Goal: Information Seeking & Learning: Learn about a topic

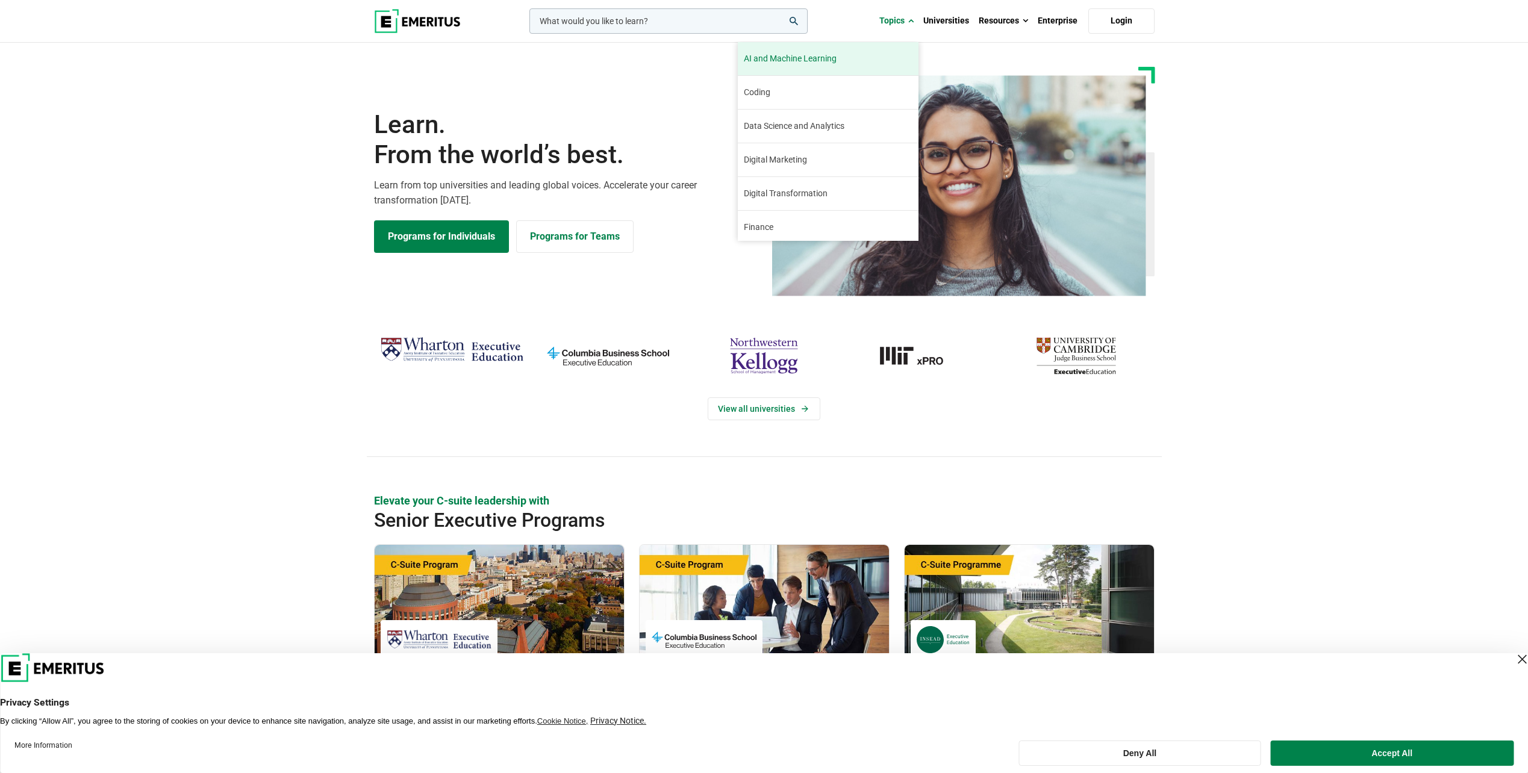
click at [823, 68] on link "AI and Machine Learning By 2023, 40 percent of infrastructure and operations te…" at bounding box center [828, 58] width 181 height 33
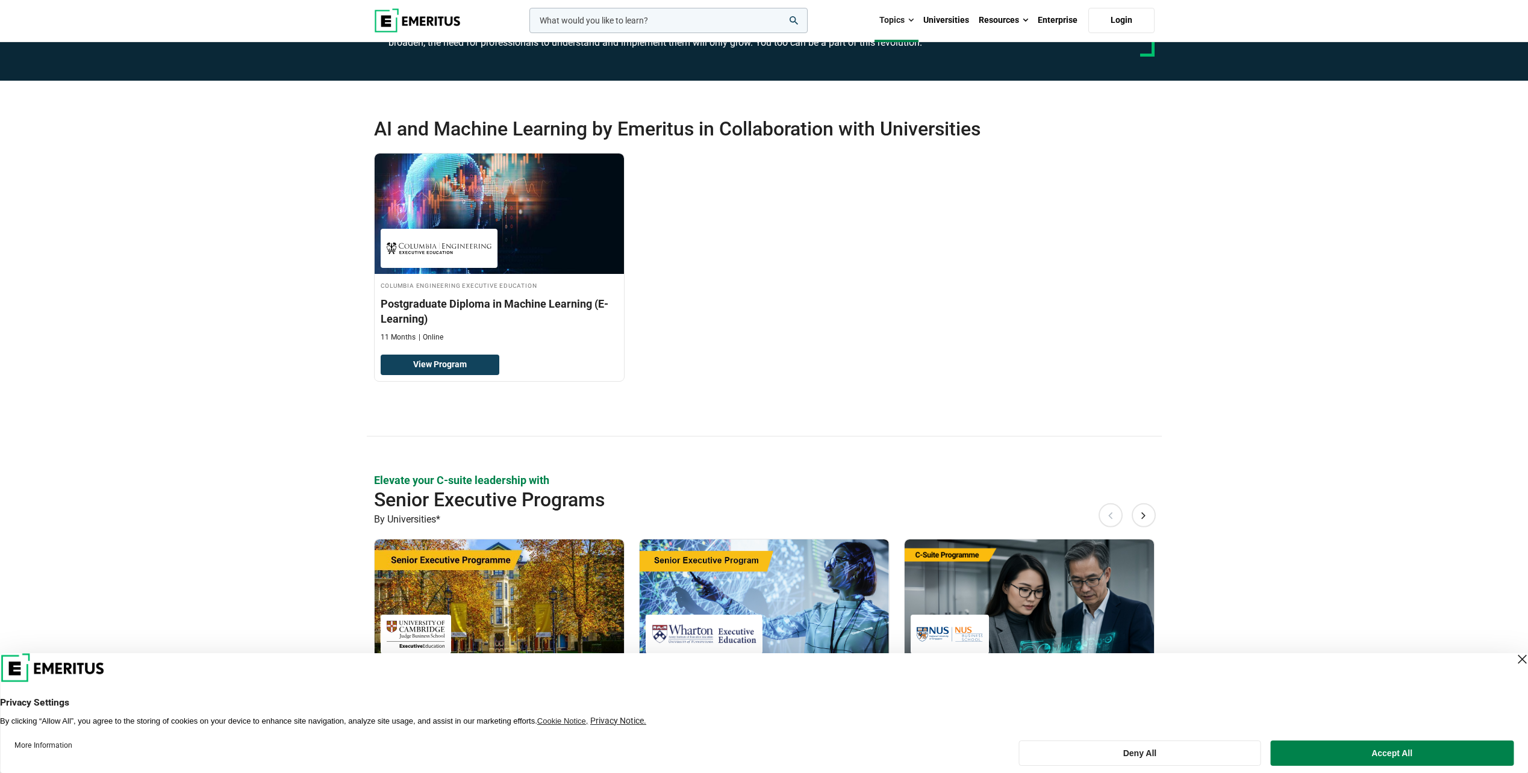
scroll to position [181, 0]
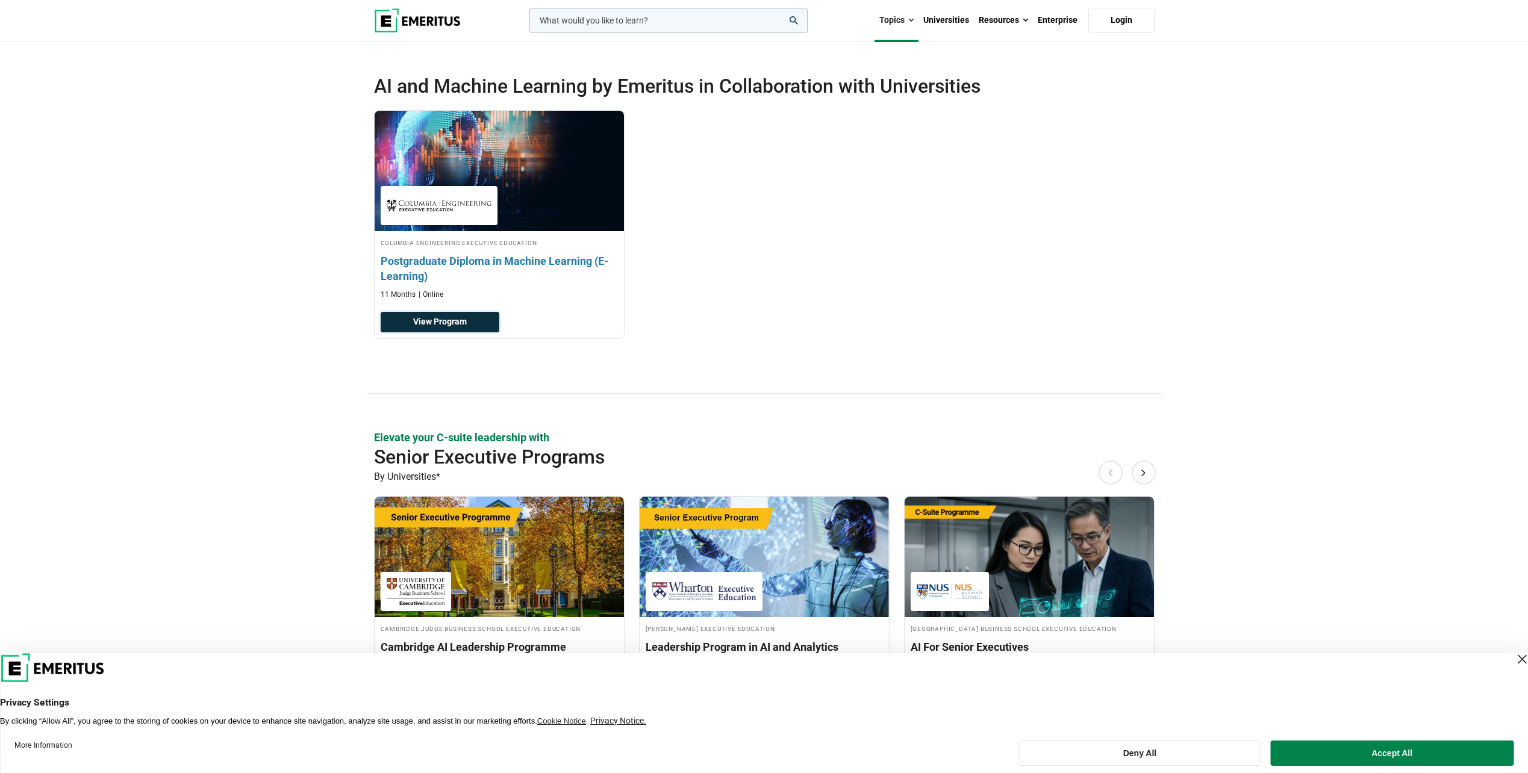
click at [454, 323] on link "View Program" at bounding box center [440, 322] width 119 height 20
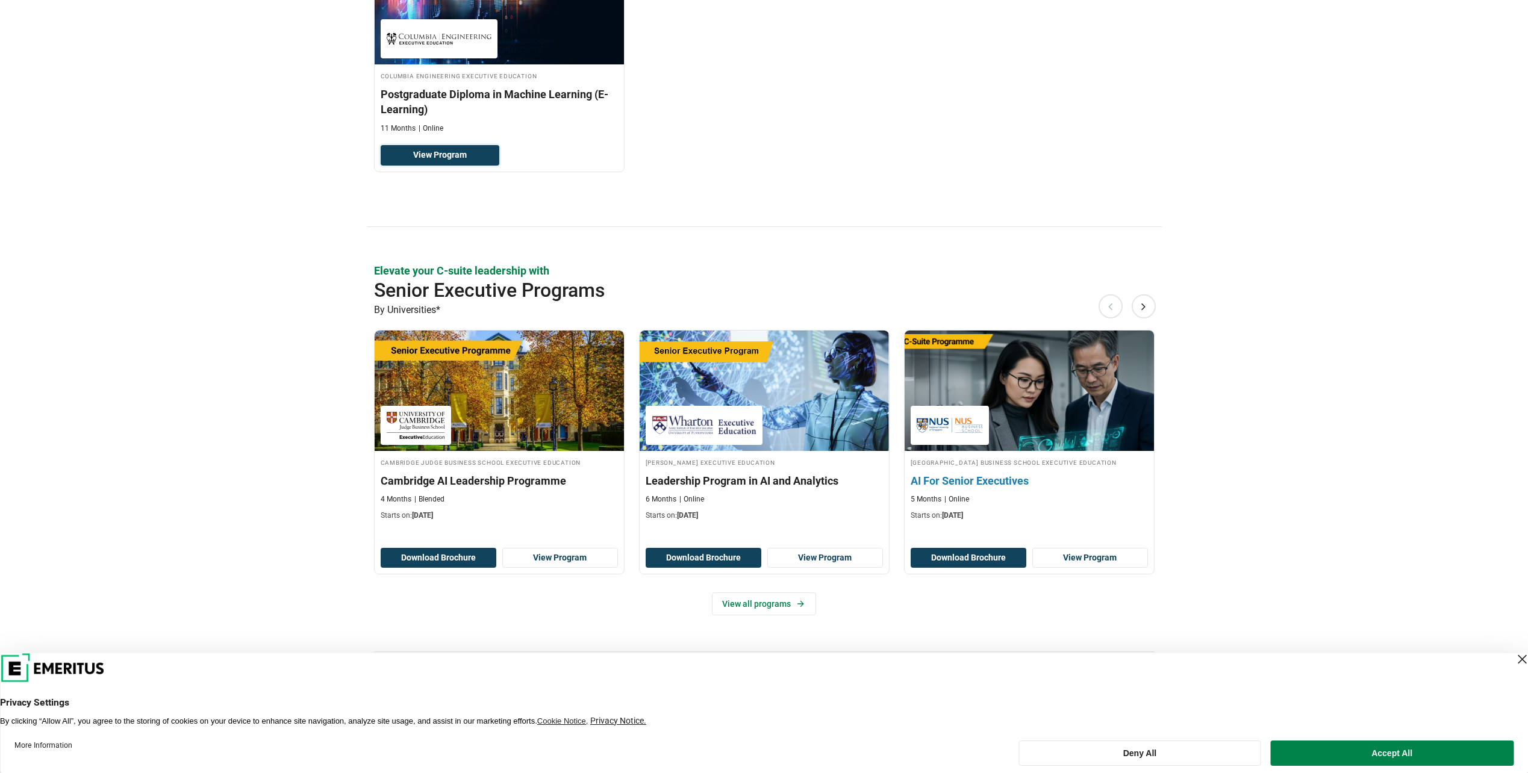
scroll to position [361, 0]
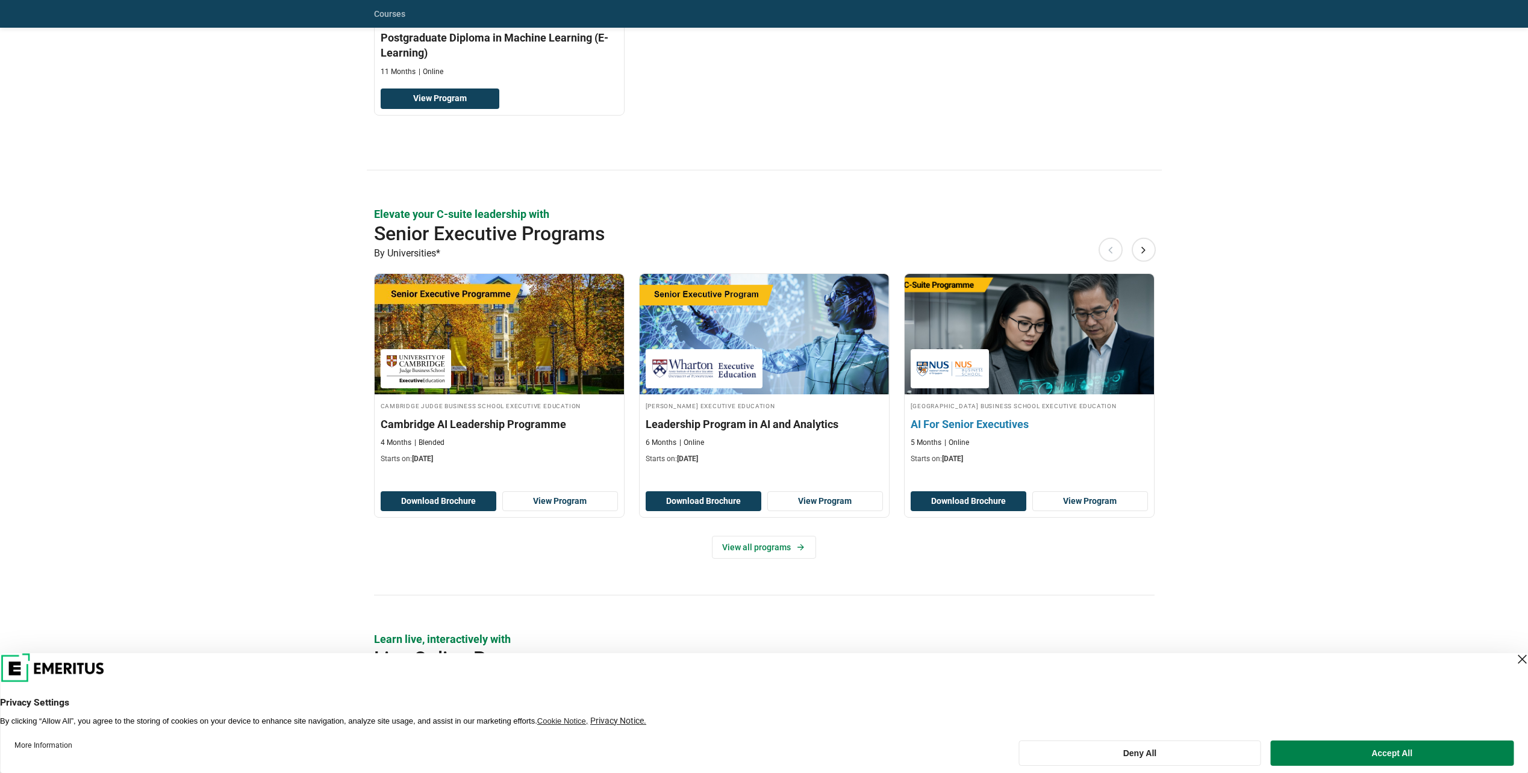
click at [950, 428] on h3 "AI For Senior Executives" at bounding box center [1029, 424] width 237 height 15
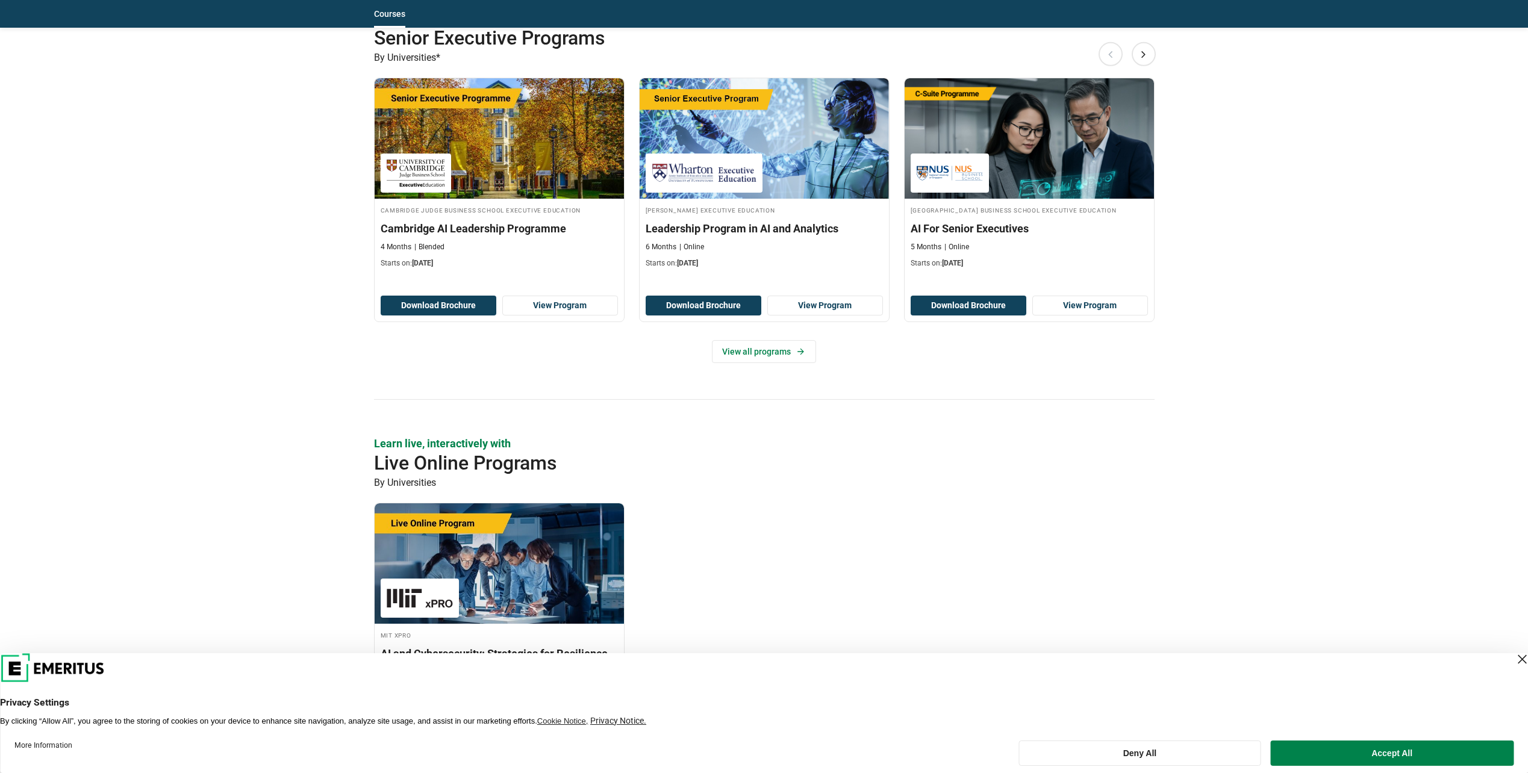
scroll to position [542, 0]
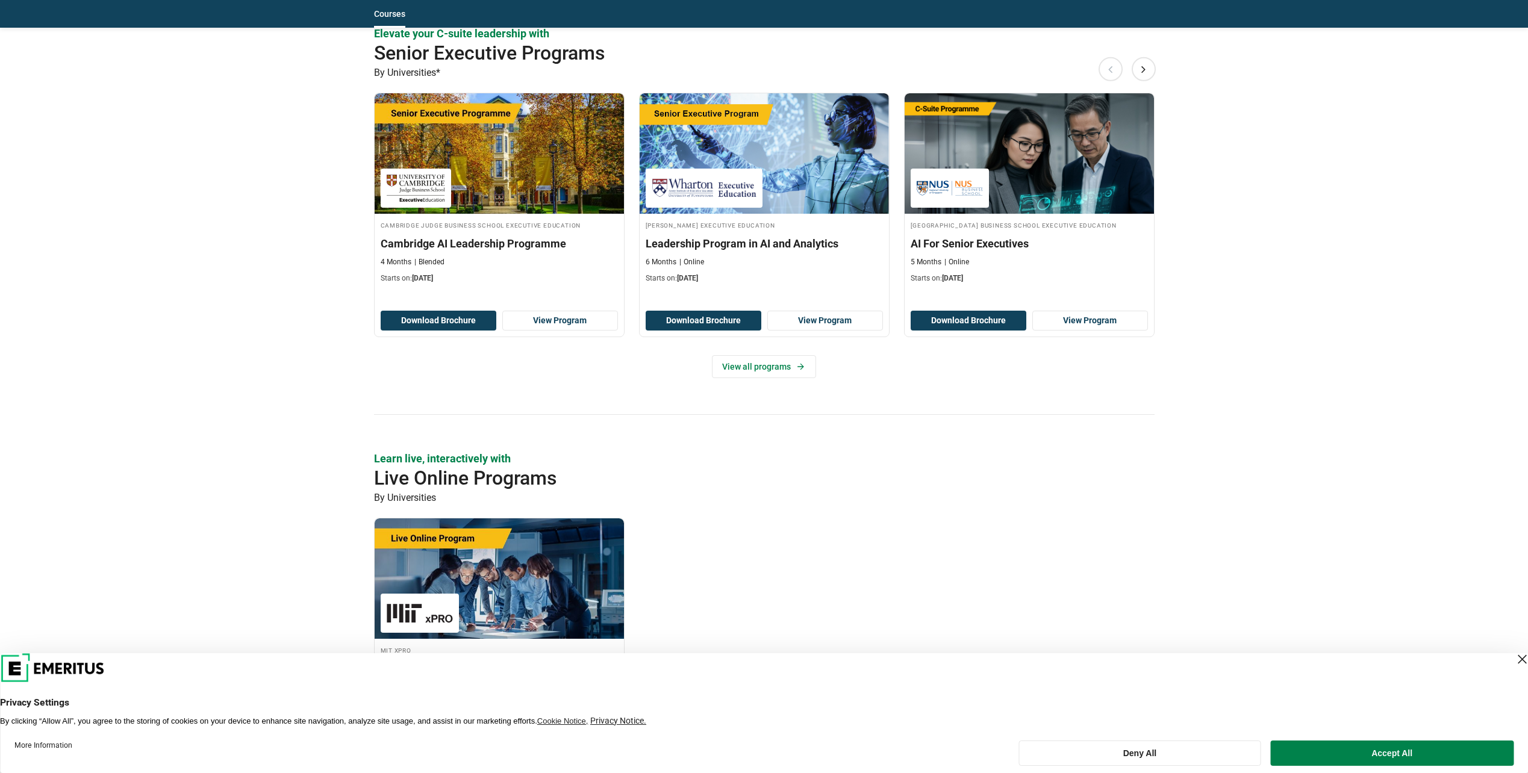
click at [764, 354] on div "Wharton Executive Education Leadership Program in AI and Analytics 6 Months Onl…" at bounding box center [764, 224] width 251 height 263
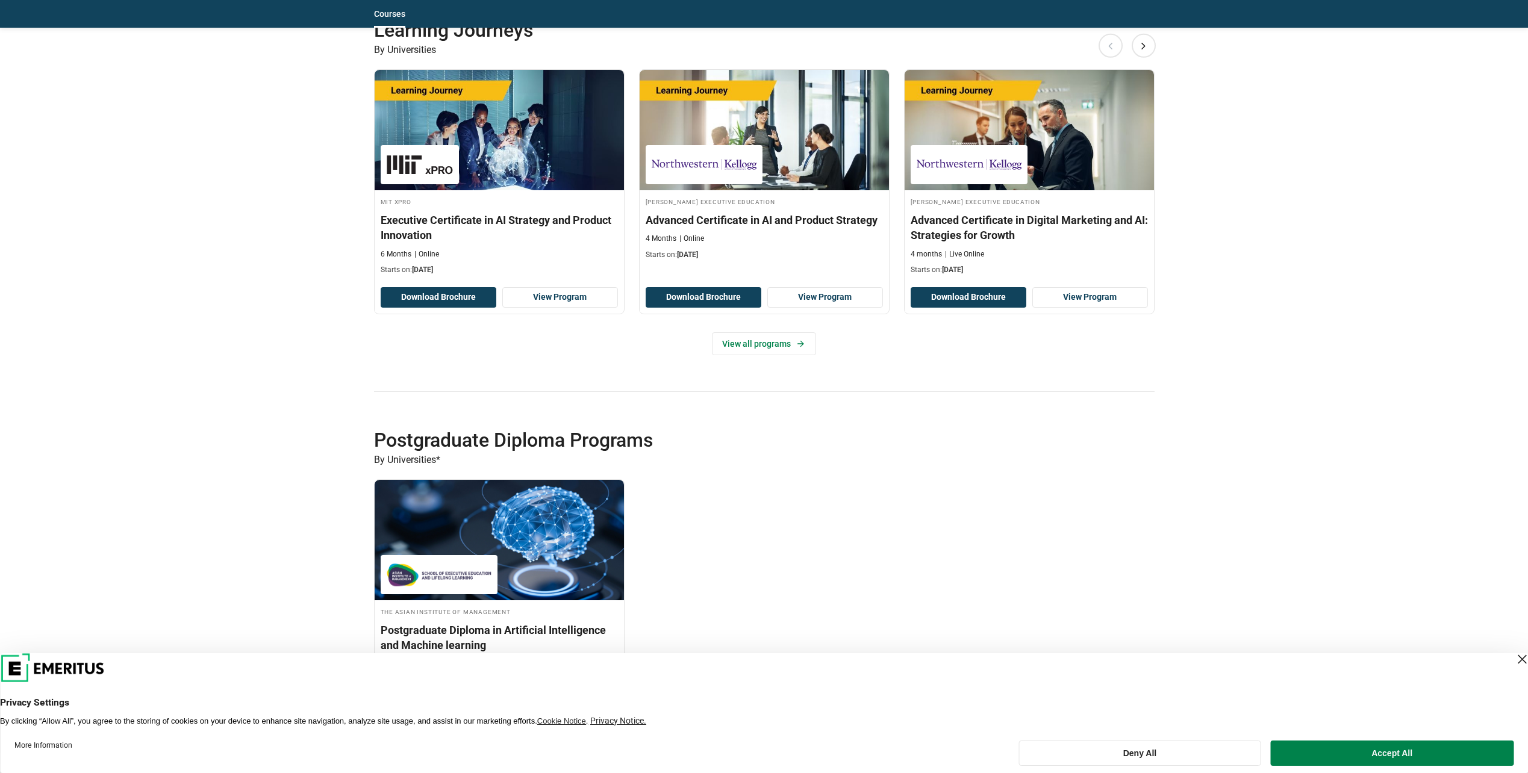
scroll to position [2289, 0]
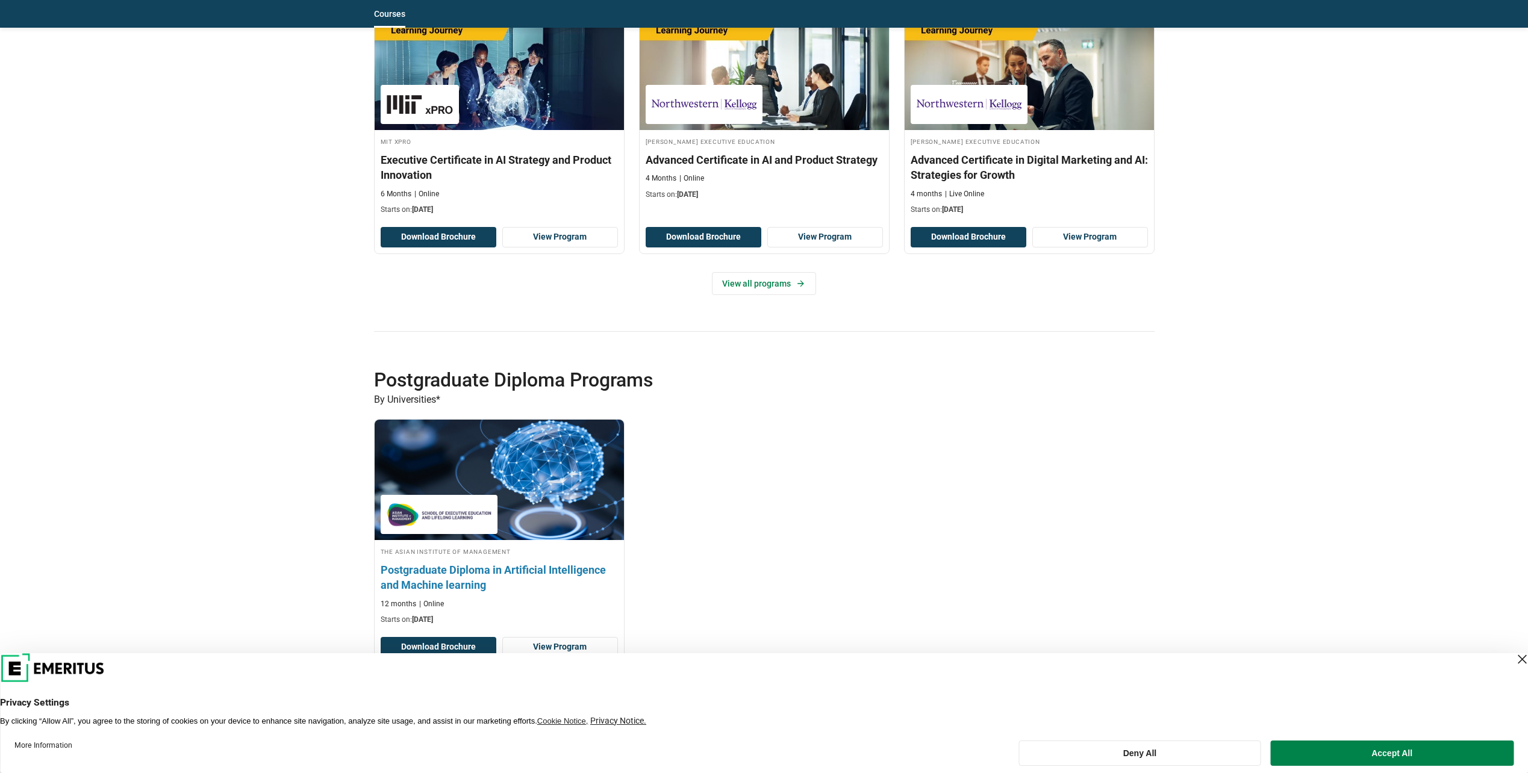
click at [478, 566] on h3 "Postgraduate Diploma in Artificial Intelligence and Machine learning" at bounding box center [499, 578] width 237 height 30
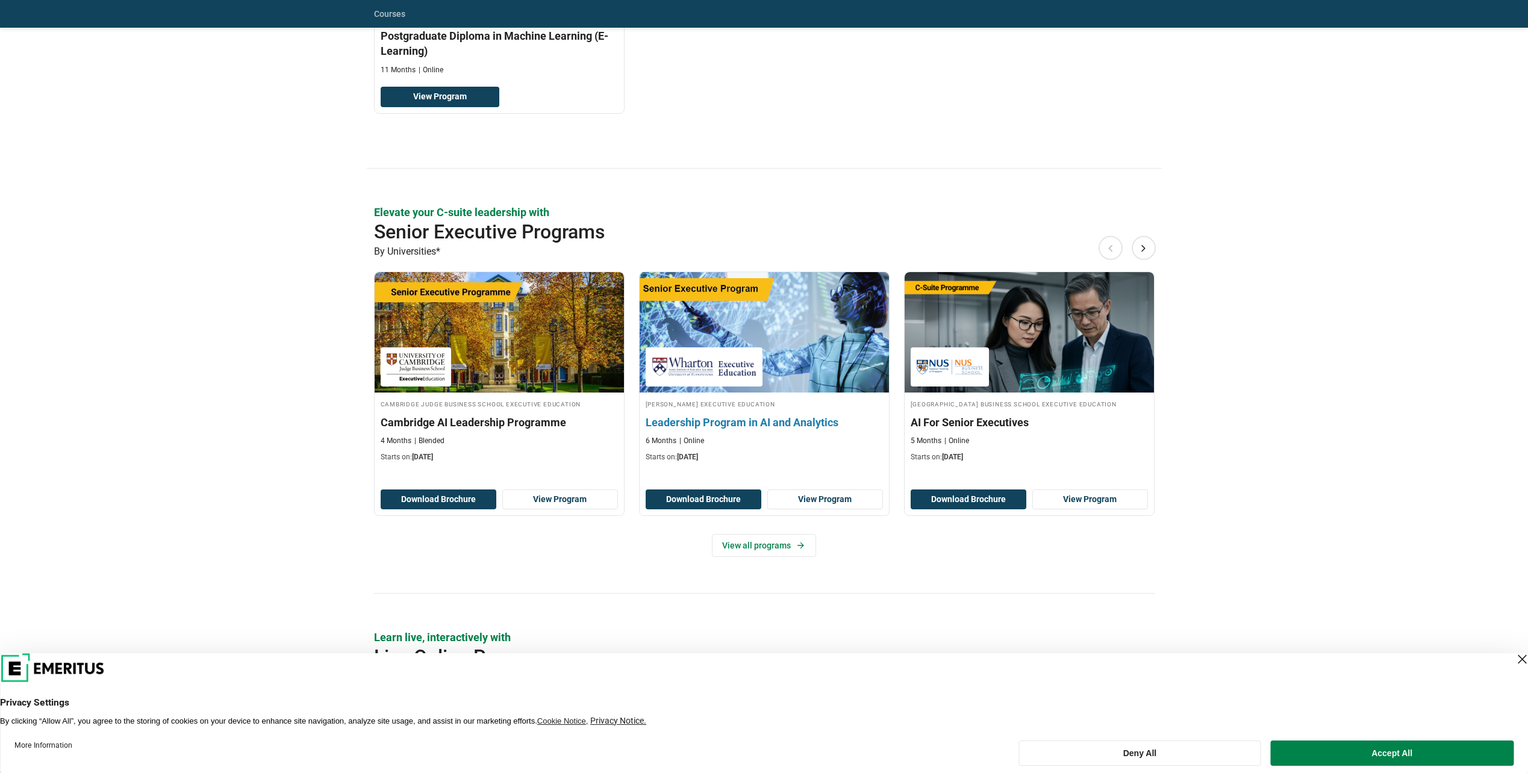
scroll to position [361, 0]
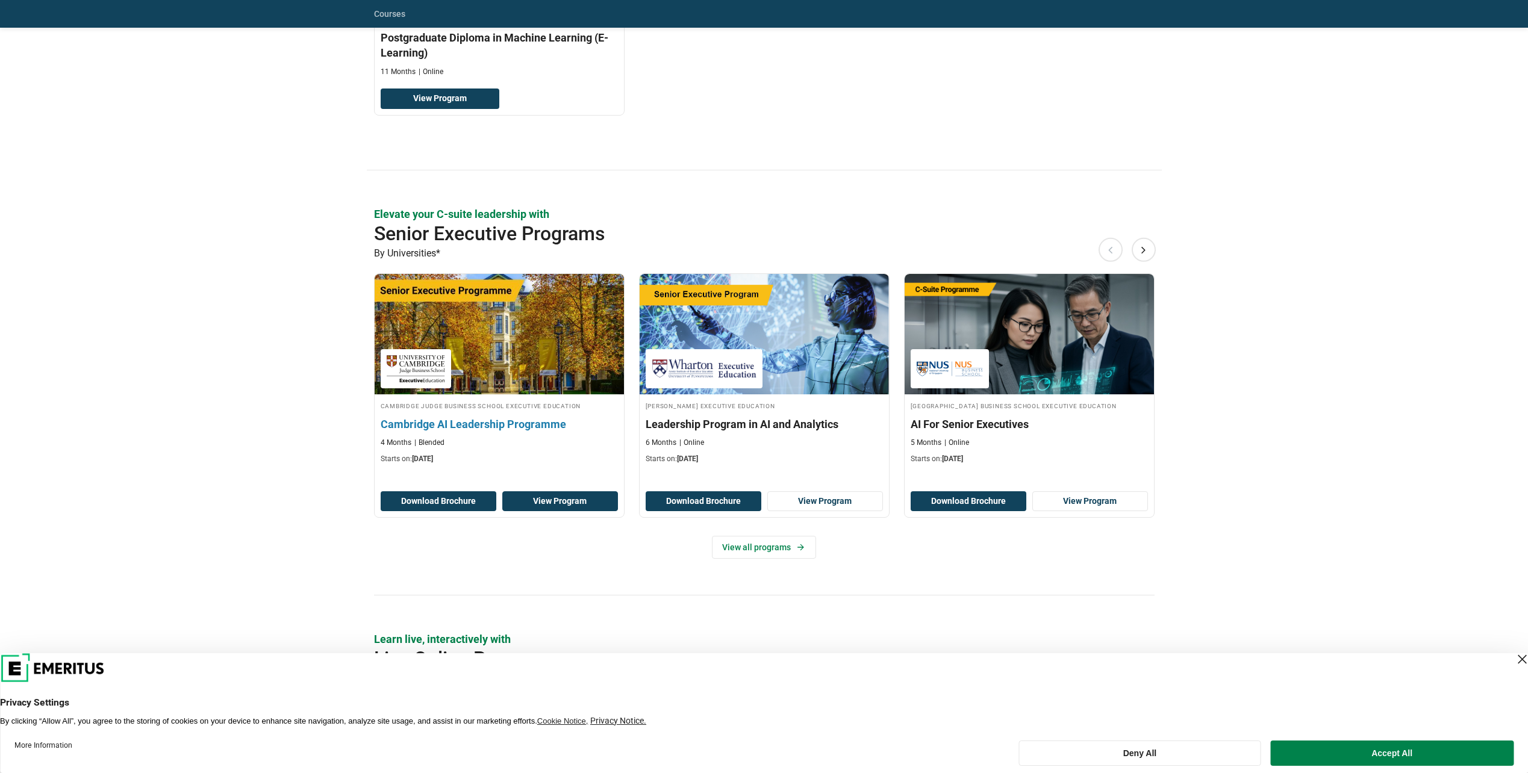
click at [549, 504] on link "View Program" at bounding box center [560, 501] width 116 height 20
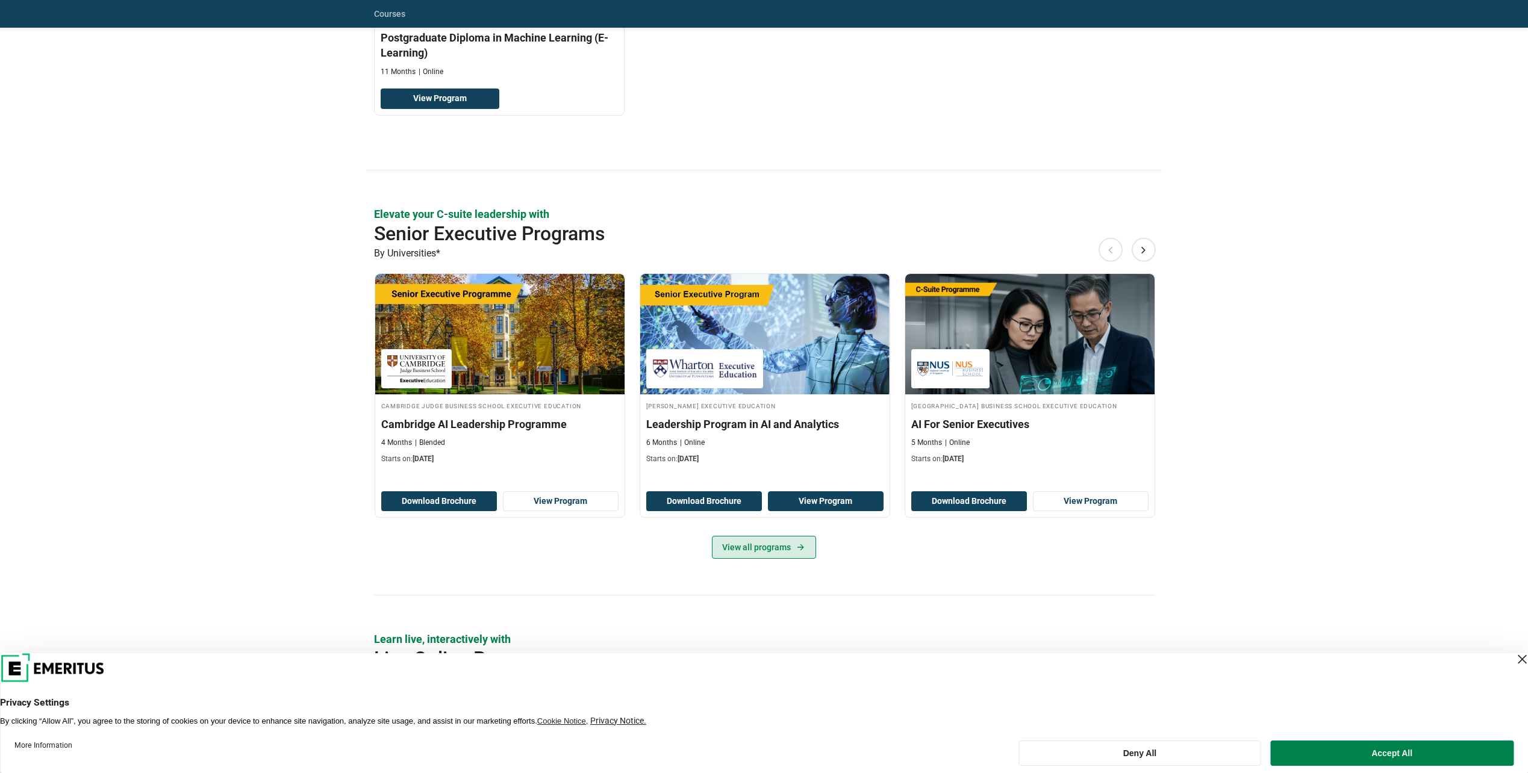
drag, startPoint x: 803, startPoint y: 497, endPoint x: 801, endPoint y: 541, distance: 44.0
click at [803, 526] on div "Wharton Executive Education Leadership Program in AI and Analytics 6 Months Onl…" at bounding box center [765, 404] width 251 height 263
click at [796, 550] on icon at bounding box center [801, 548] width 10 height 10
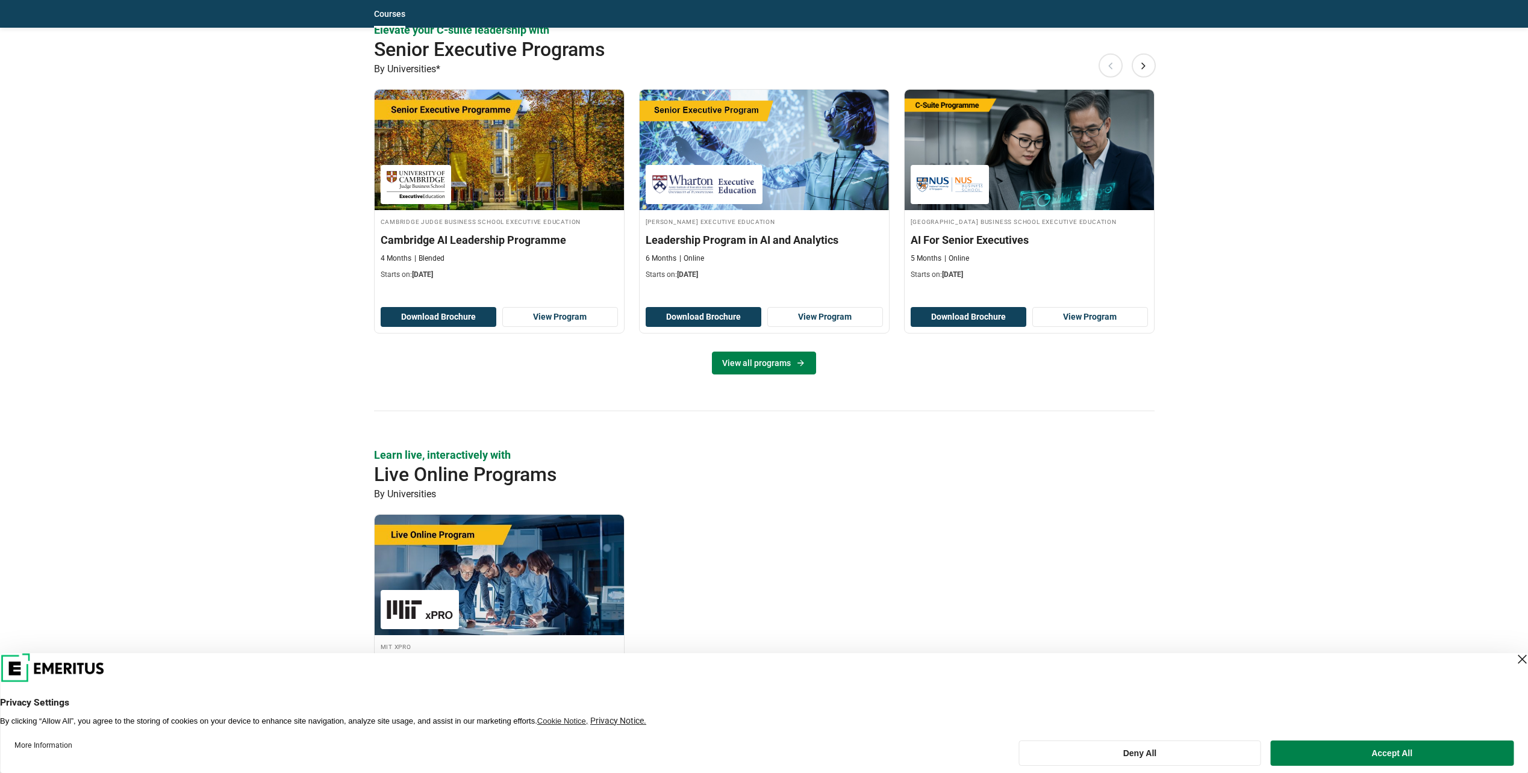
scroll to position [542, 0]
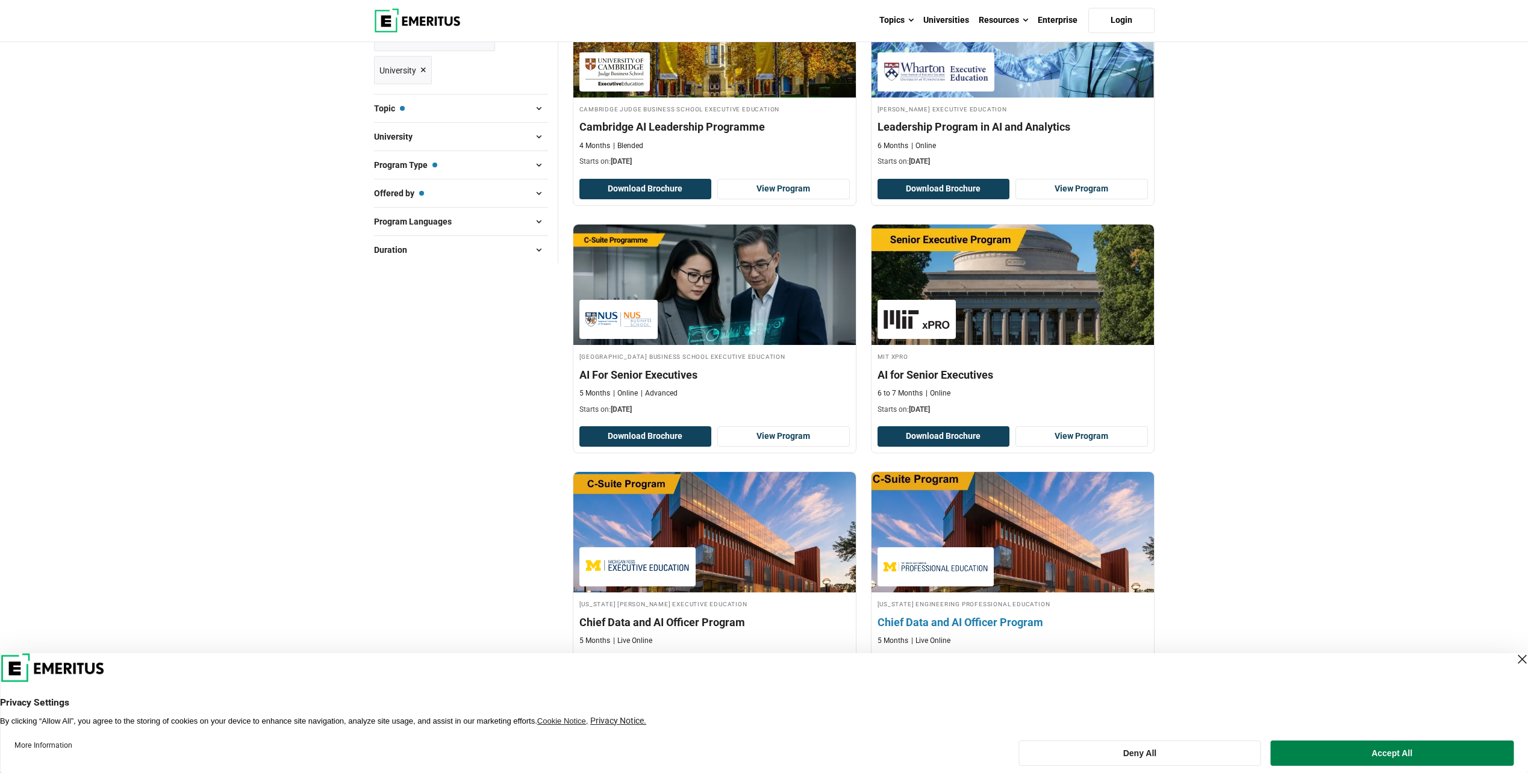
scroll to position [181, 0]
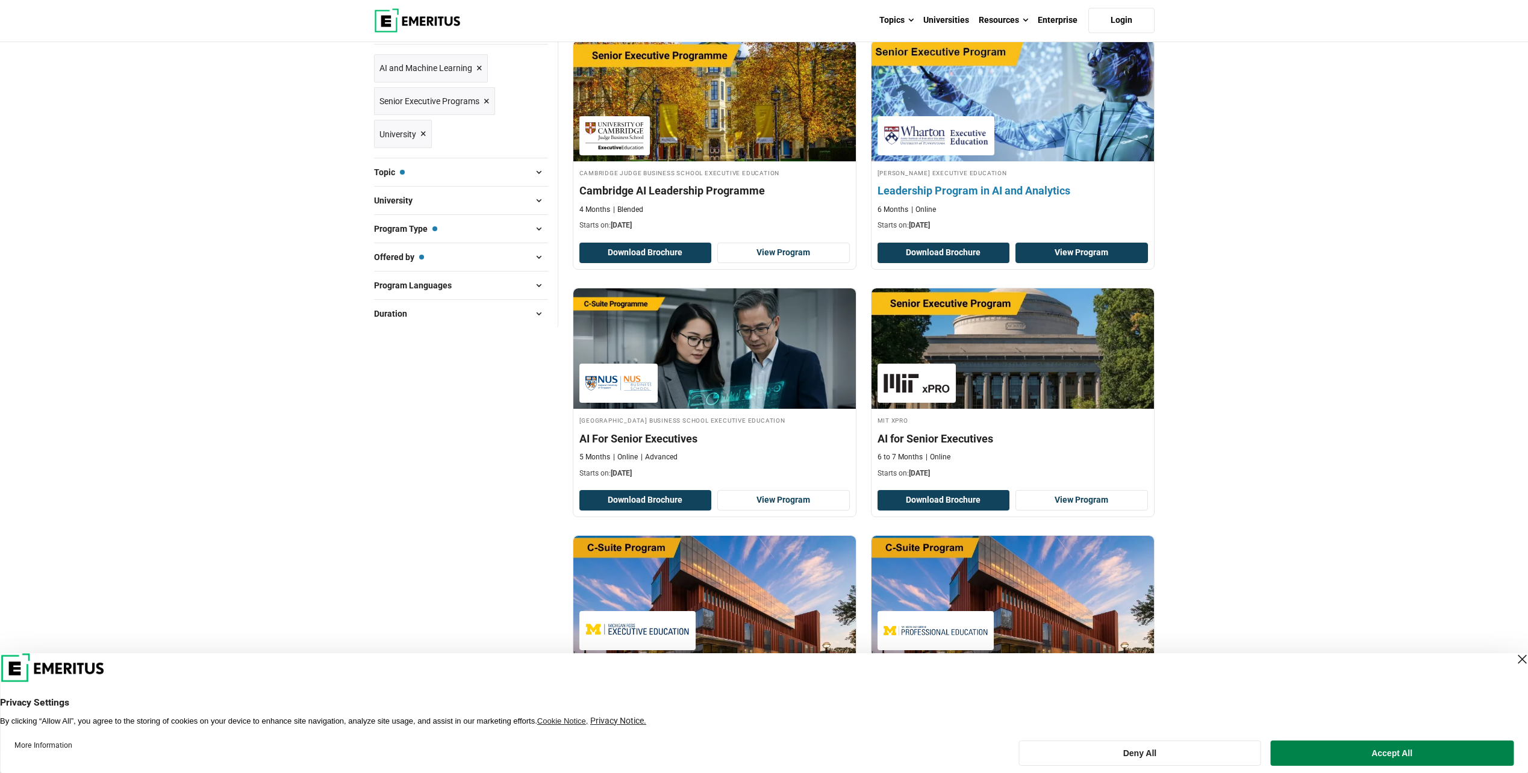
click at [1083, 248] on link "View Program" at bounding box center [1081, 253] width 132 height 20
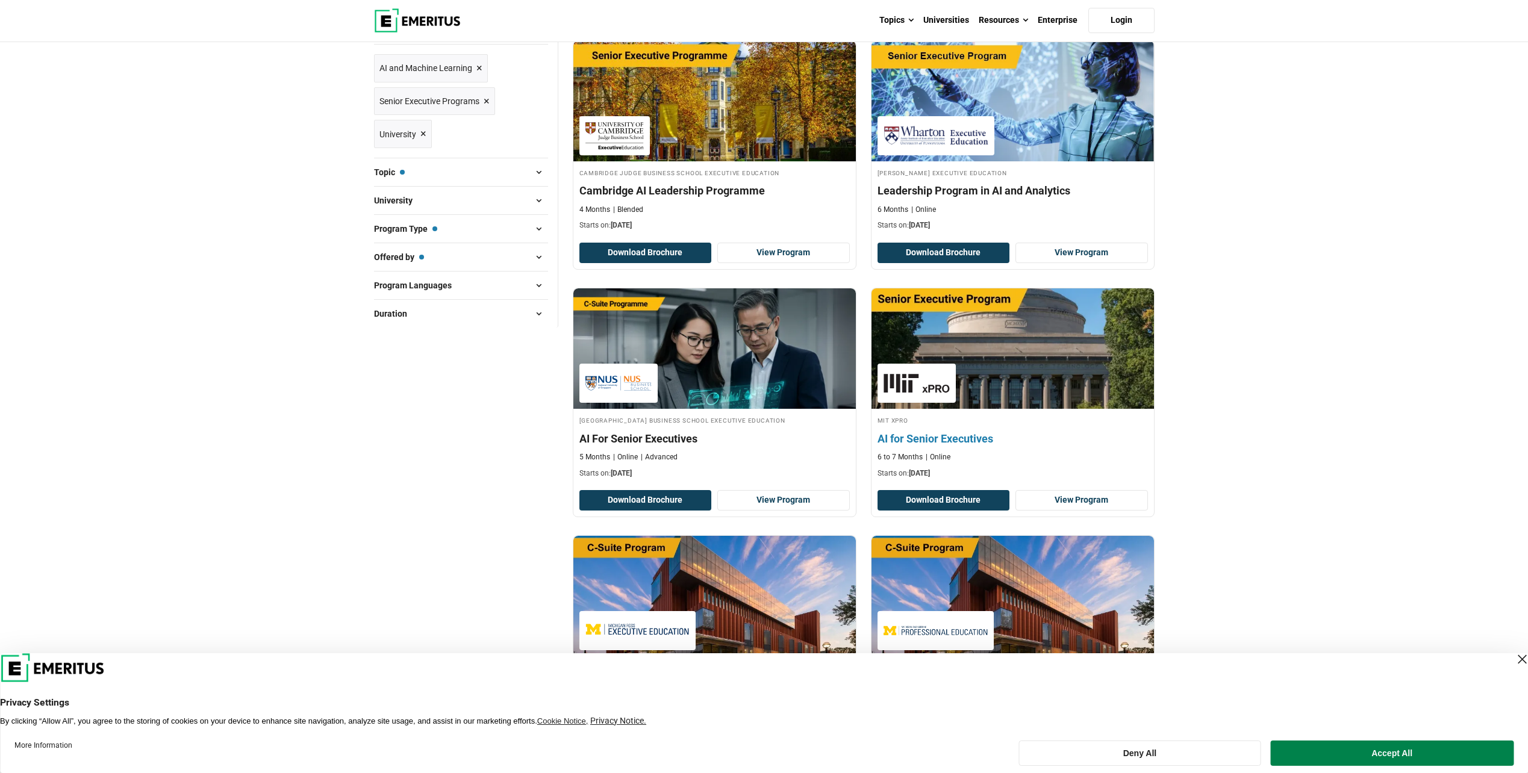
click at [900, 374] on img at bounding box center [917, 383] width 66 height 27
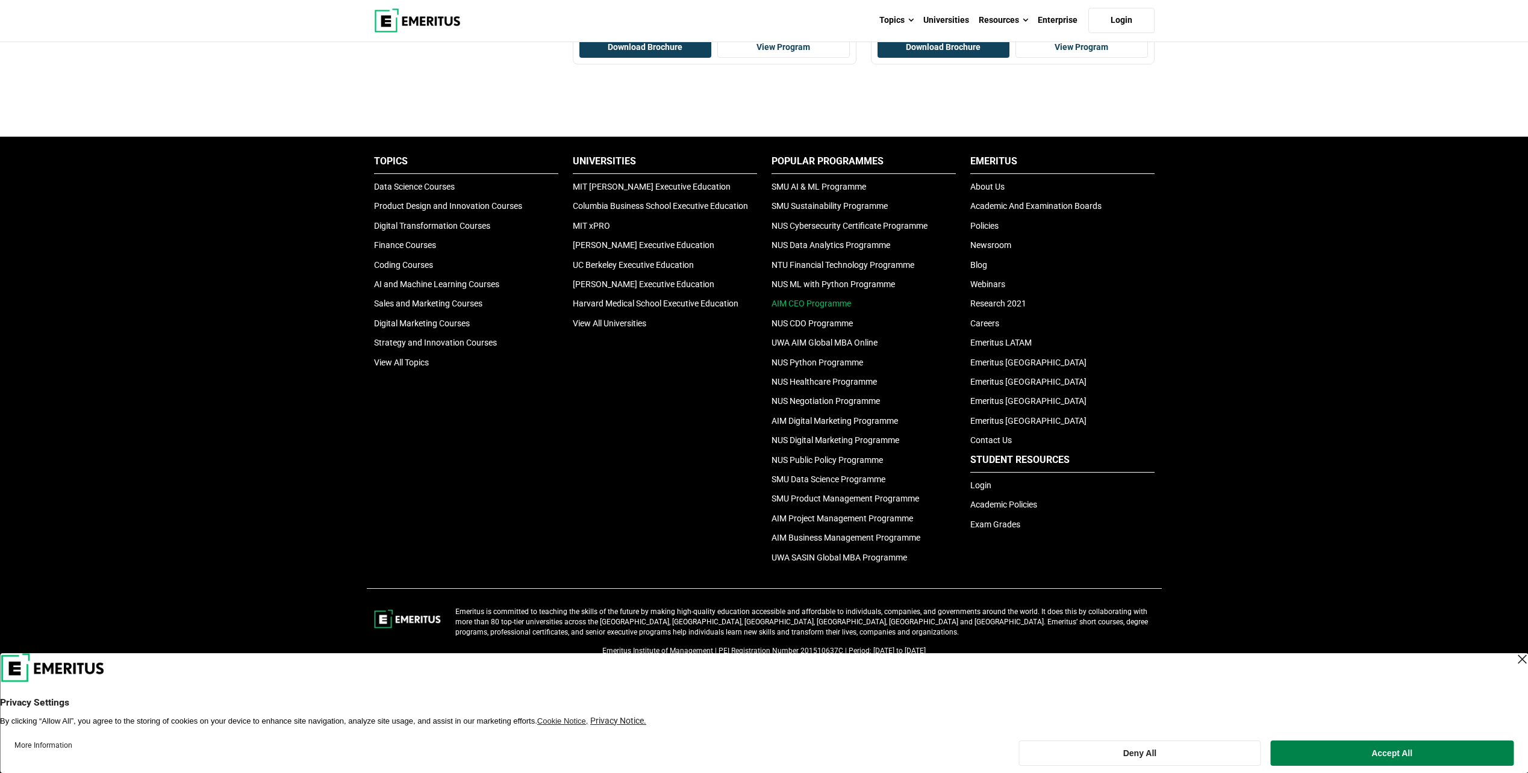
scroll to position [1086, 0]
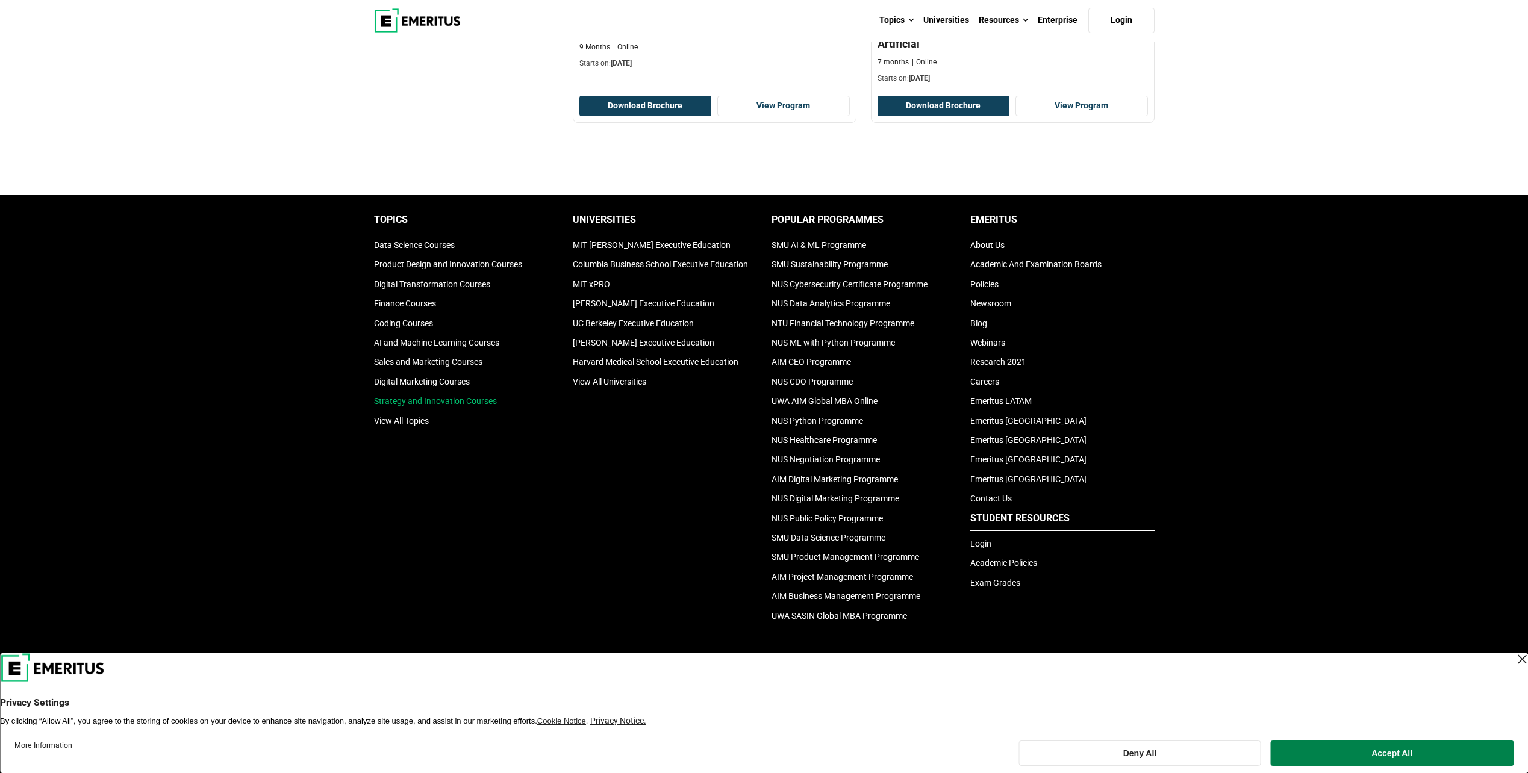
click at [408, 403] on link "Strategy and Innovation Courses" at bounding box center [435, 401] width 123 height 10
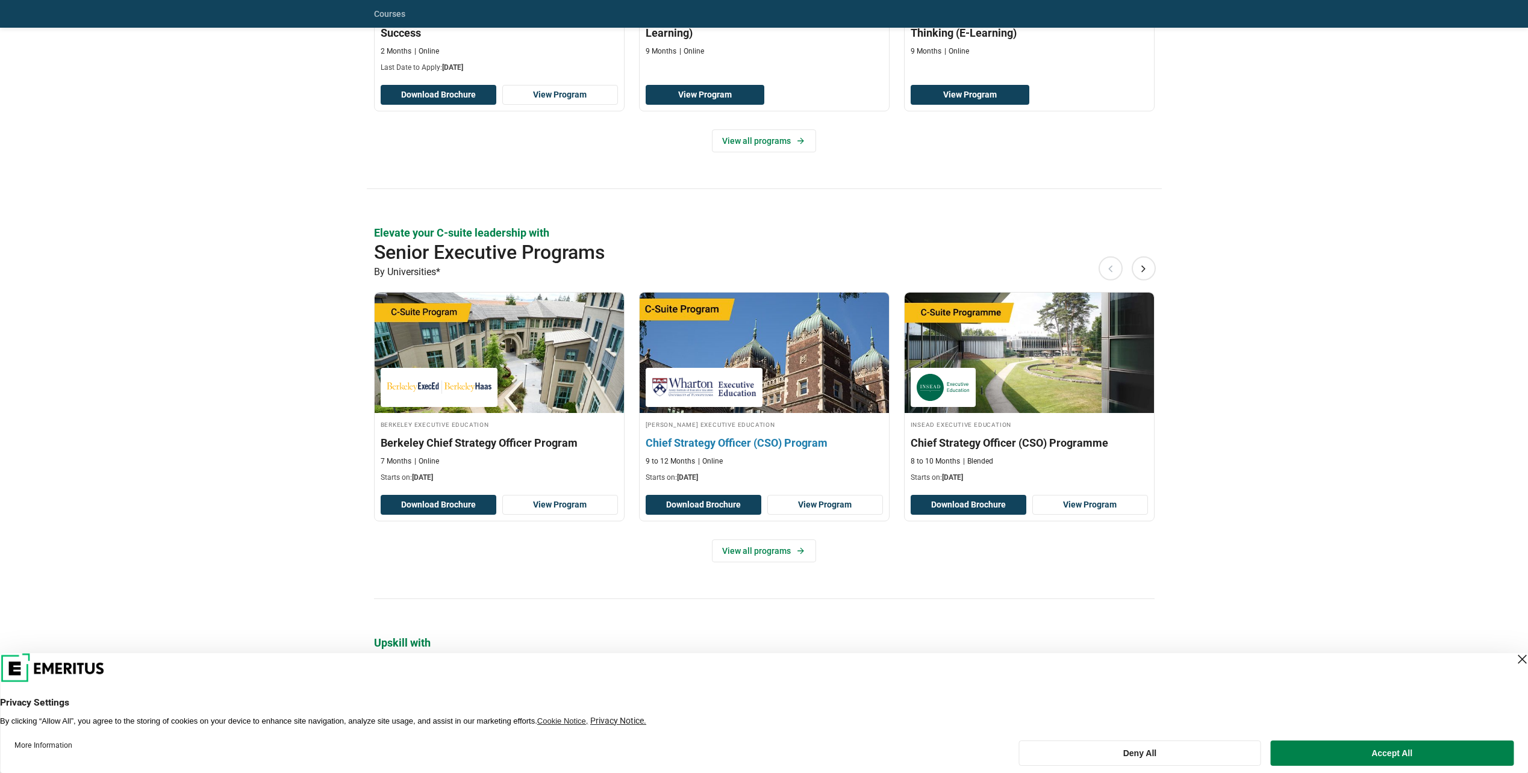
scroll to position [482, 0]
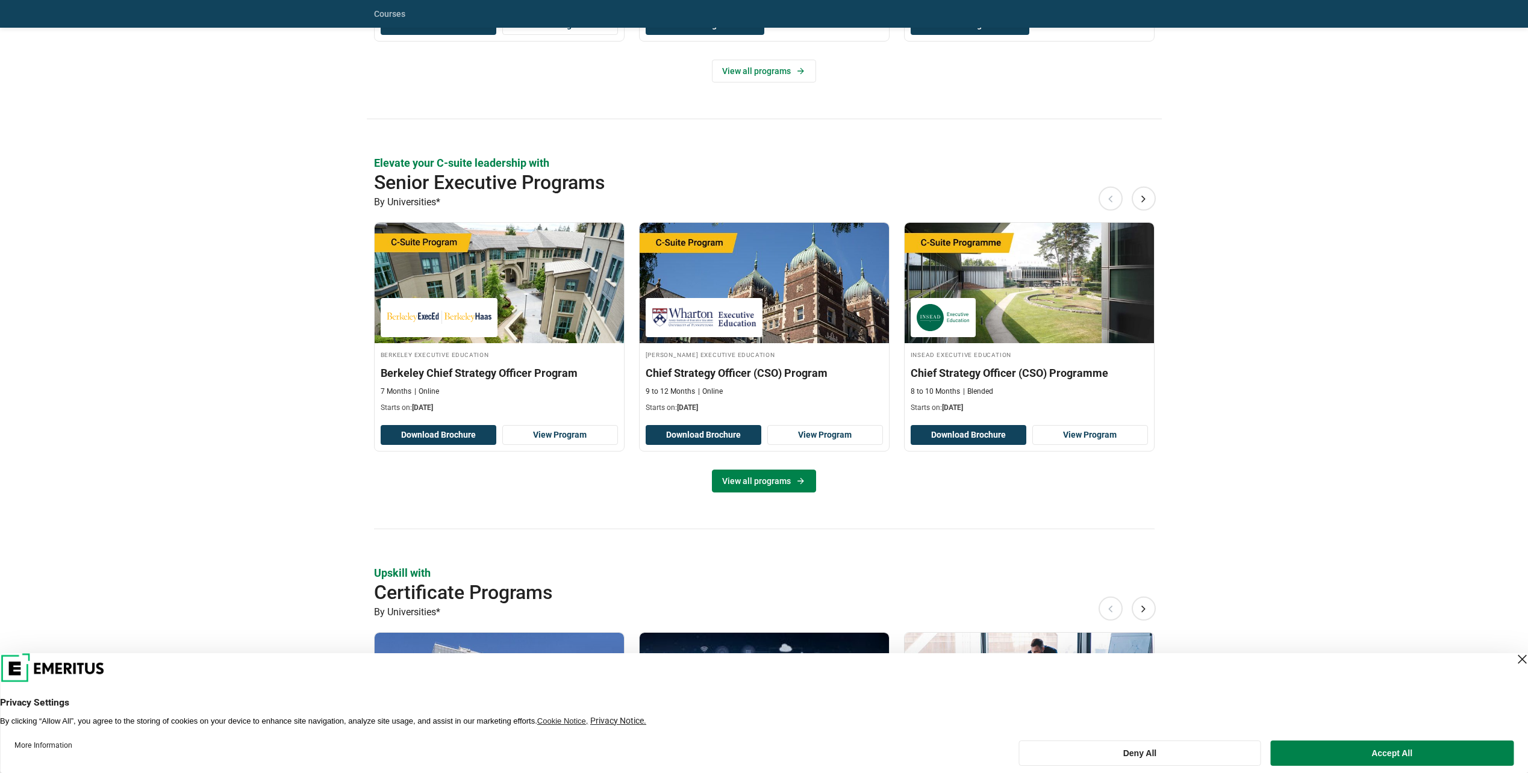
click at [743, 487] on link "View all programs" at bounding box center [764, 481] width 104 height 23
